Goal: Transaction & Acquisition: Purchase product/service

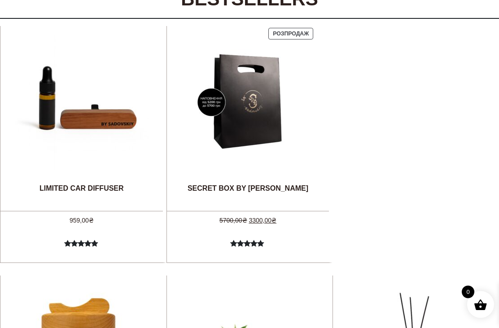
scroll to position [315, 0]
click at [95, 136] on img at bounding box center [81, 102] width 135 height 135
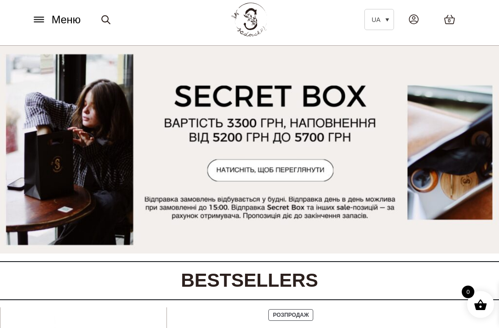
scroll to position [0, 0]
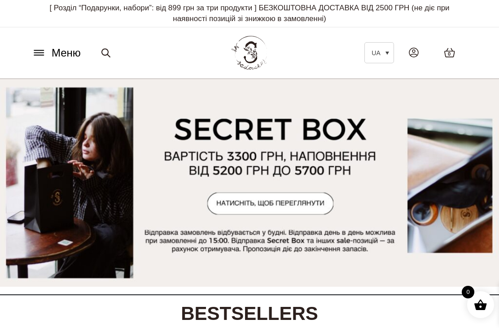
click at [46, 53] on icon at bounding box center [39, 52] width 14 height 9
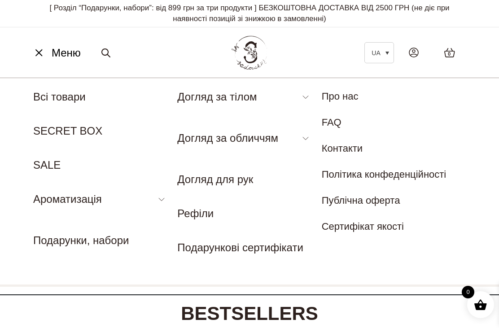
click at [232, 182] on link "Гель для душу" at bounding box center [207, 182] width 61 height 10
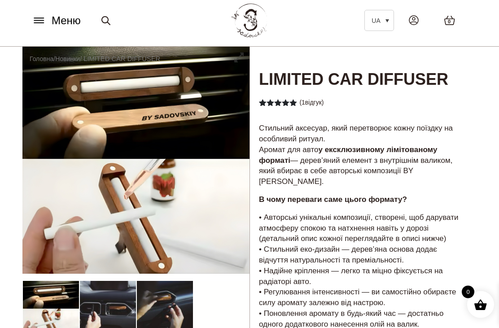
scroll to position [32, 0]
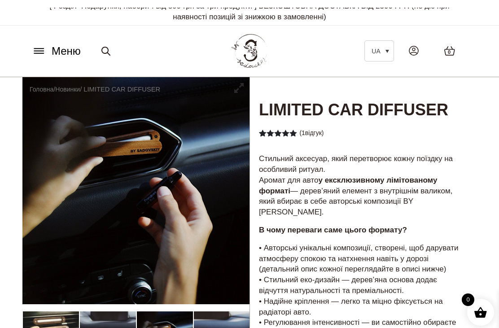
scroll to position [0, 0]
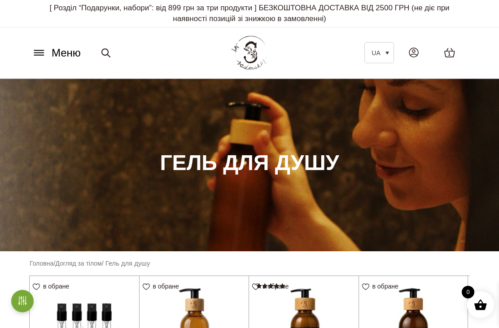
click at [39, 50] on icon at bounding box center [38, 50] width 9 height 0
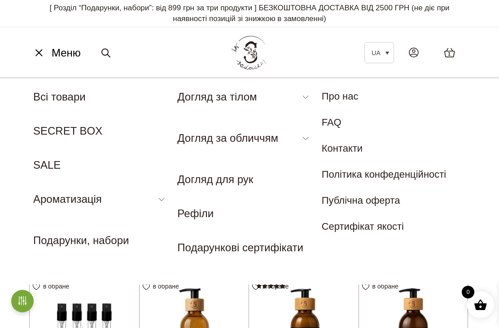
click at [206, 219] on link "Рефіли" at bounding box center [195, 213] width 36 height 12
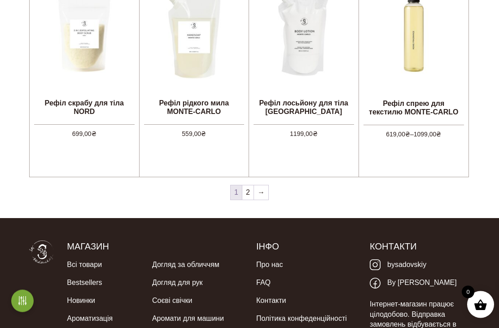
scroll to position [889, 0]
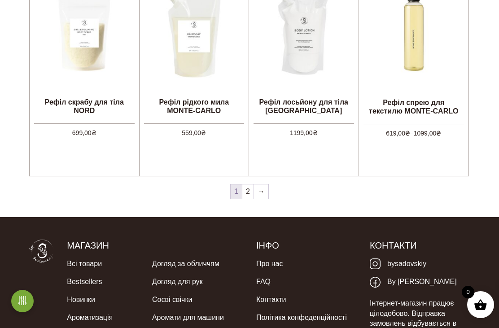
click at [435, 192] on nav "1 2 →" at bounding box center [249, 193] width 441 height 19
click at [253, 196] on link "2" at bounding box center [247, 191] width 11 height 14
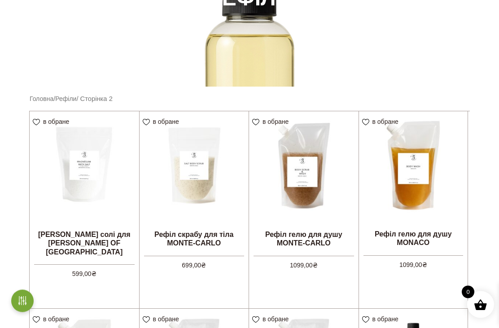
scroll to position [165, 0]
